Goal: Register for event/course

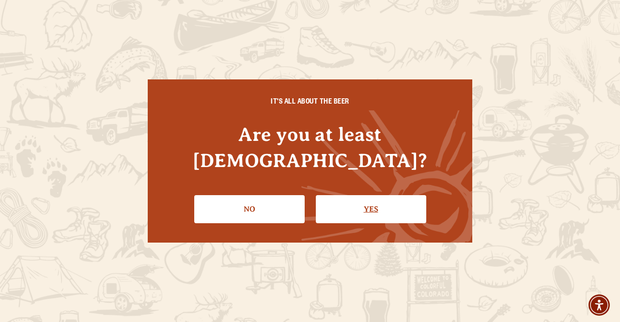
click at [366, 195] on link "Yes" at bounding box center [371, 209] width 110 height 28
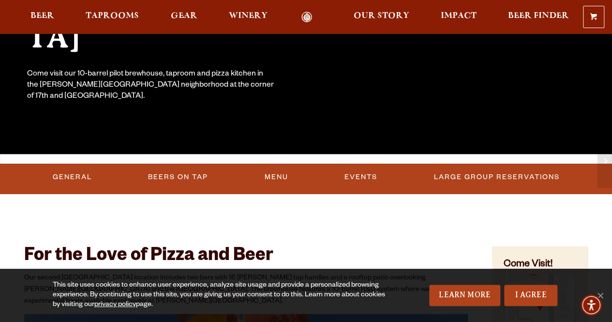
scroll to position [194, 0]
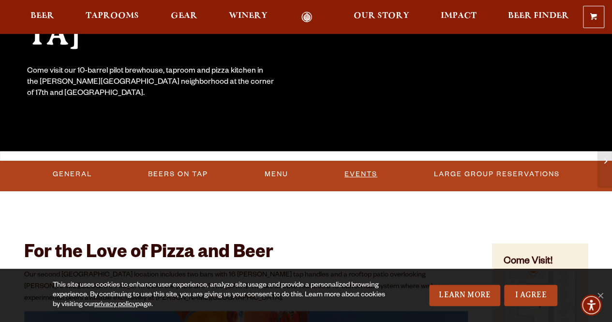
click at [342, 173] on link "Events" at bounding box center [361, 174] width 41 height 22
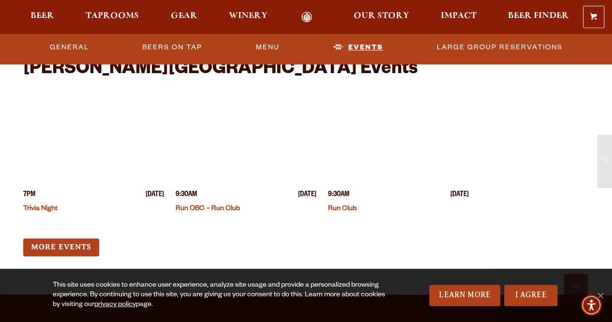
scroll to position [2450, 0]
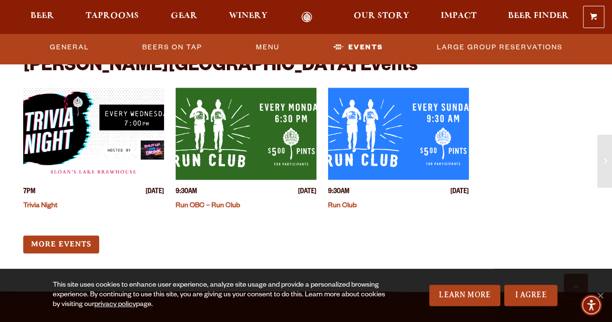
click at [276, 122] on img "View event details" at bounding box center [246, 134] width 141 height 92
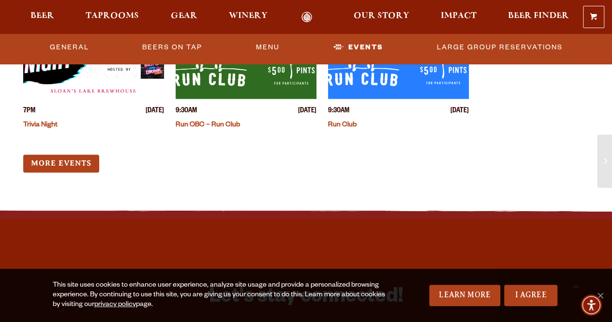
scroll to position [2540, 0]
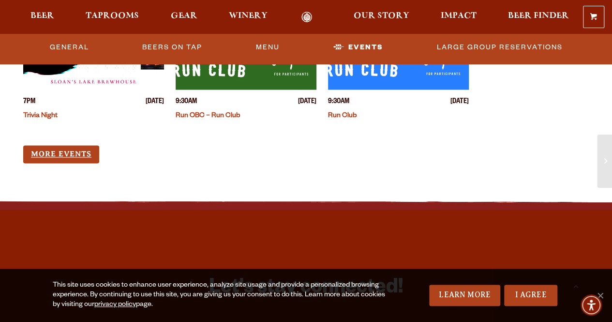
click at [66, 145] on link "More Events" at bounding box center [61, 154] width 76 height 18
